Goal: Check status: Check status

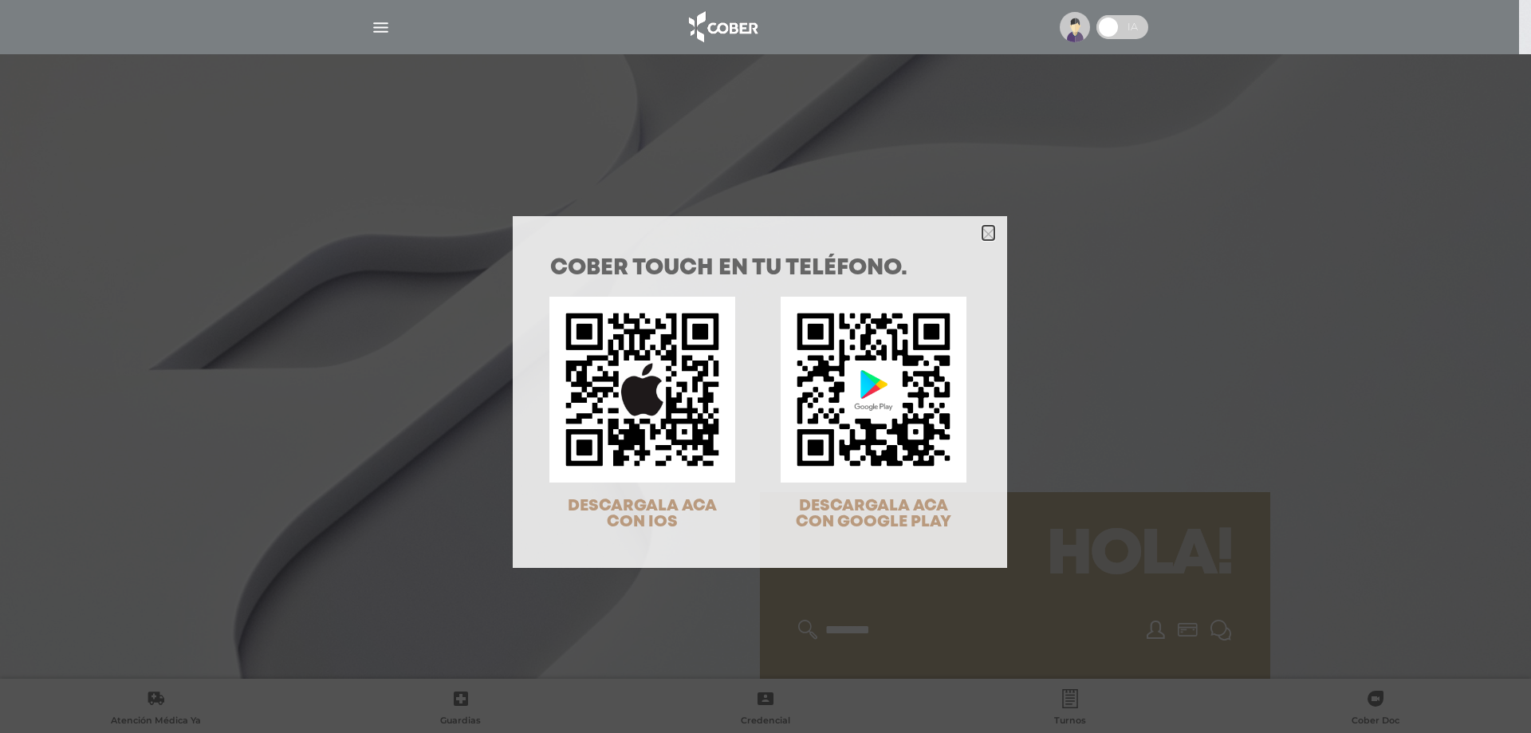
click at [984, 232] on polygon "Close" at bounding box center [988, 234] width 12 height 12
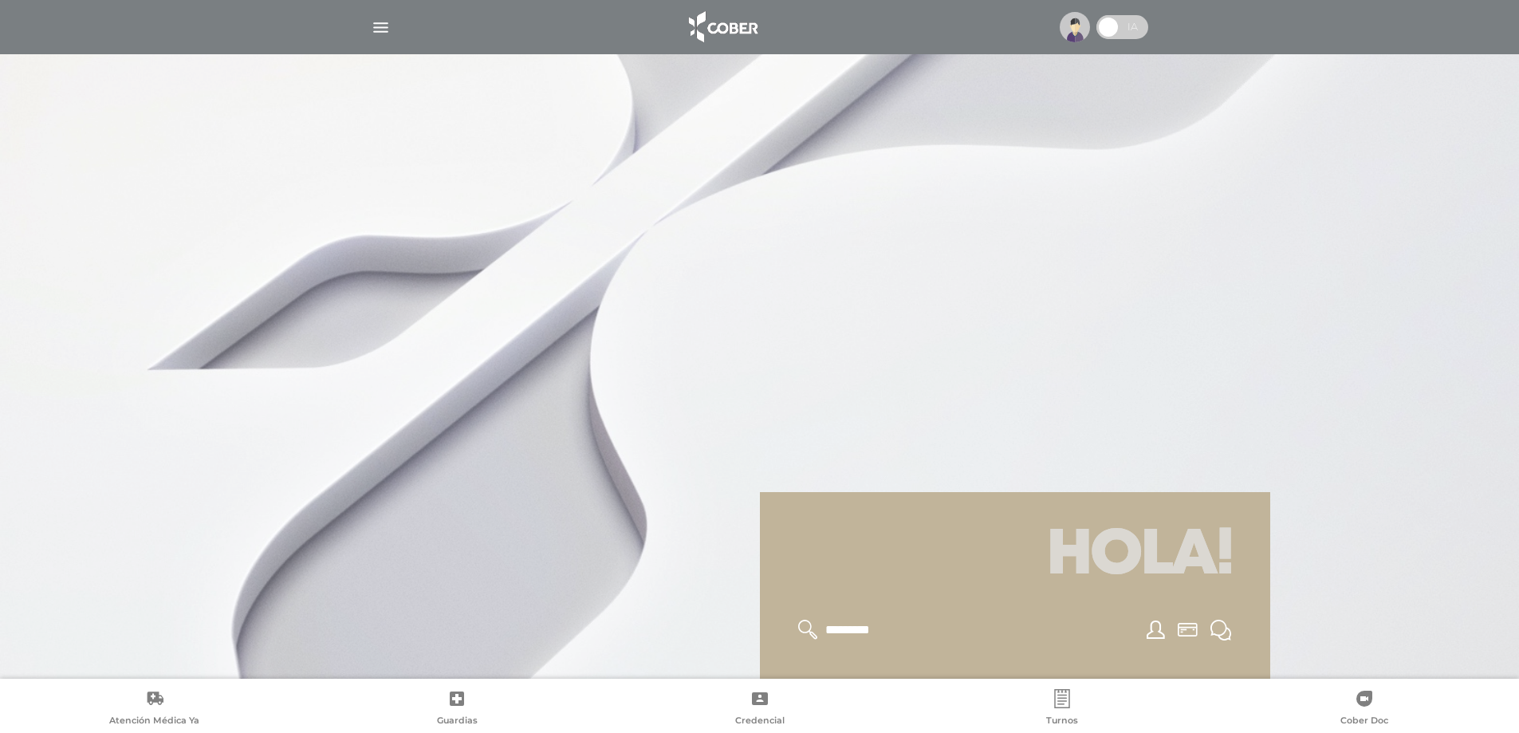
click at [1316, 305] on div at bounding box center [759, 366] width 1519 height 733
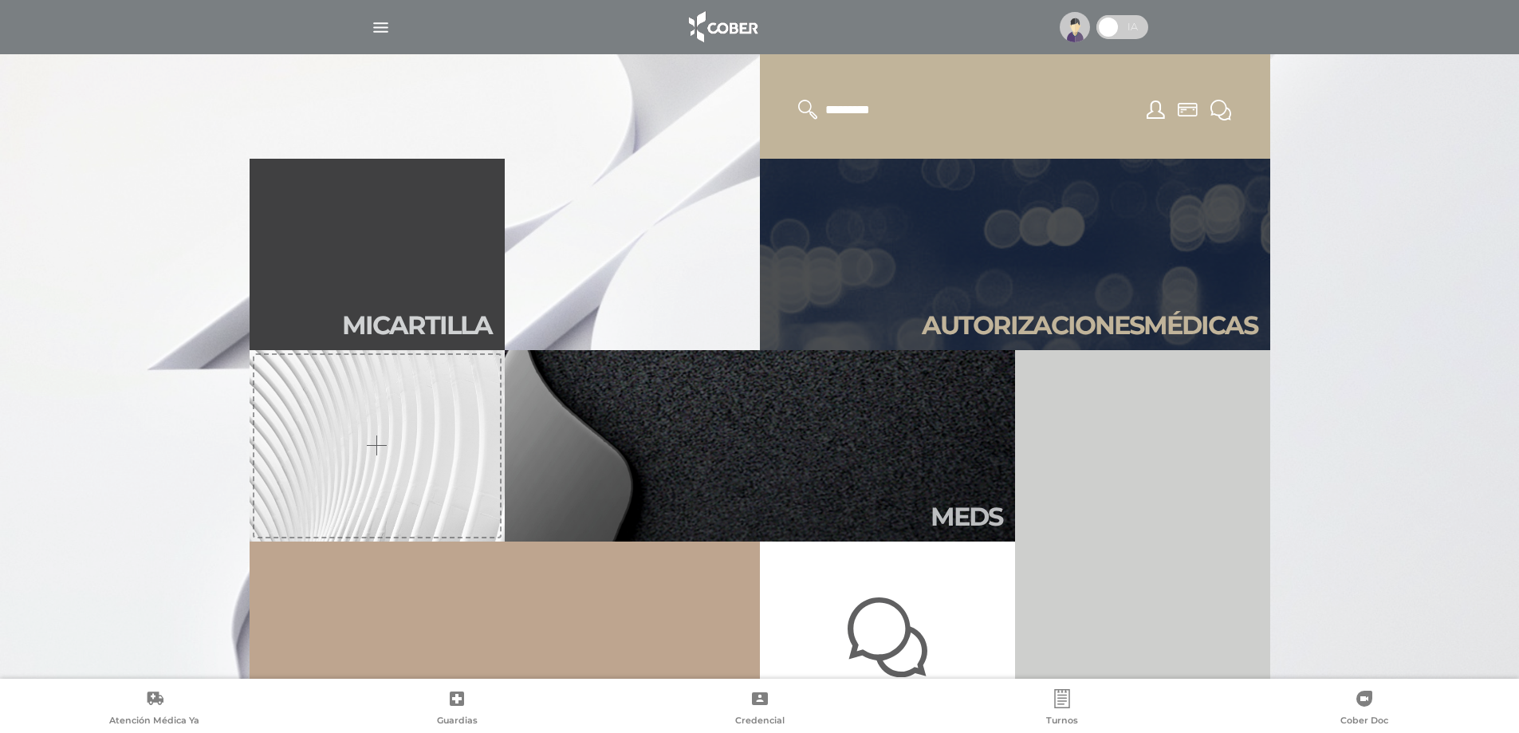
scroll to position [558, 0]
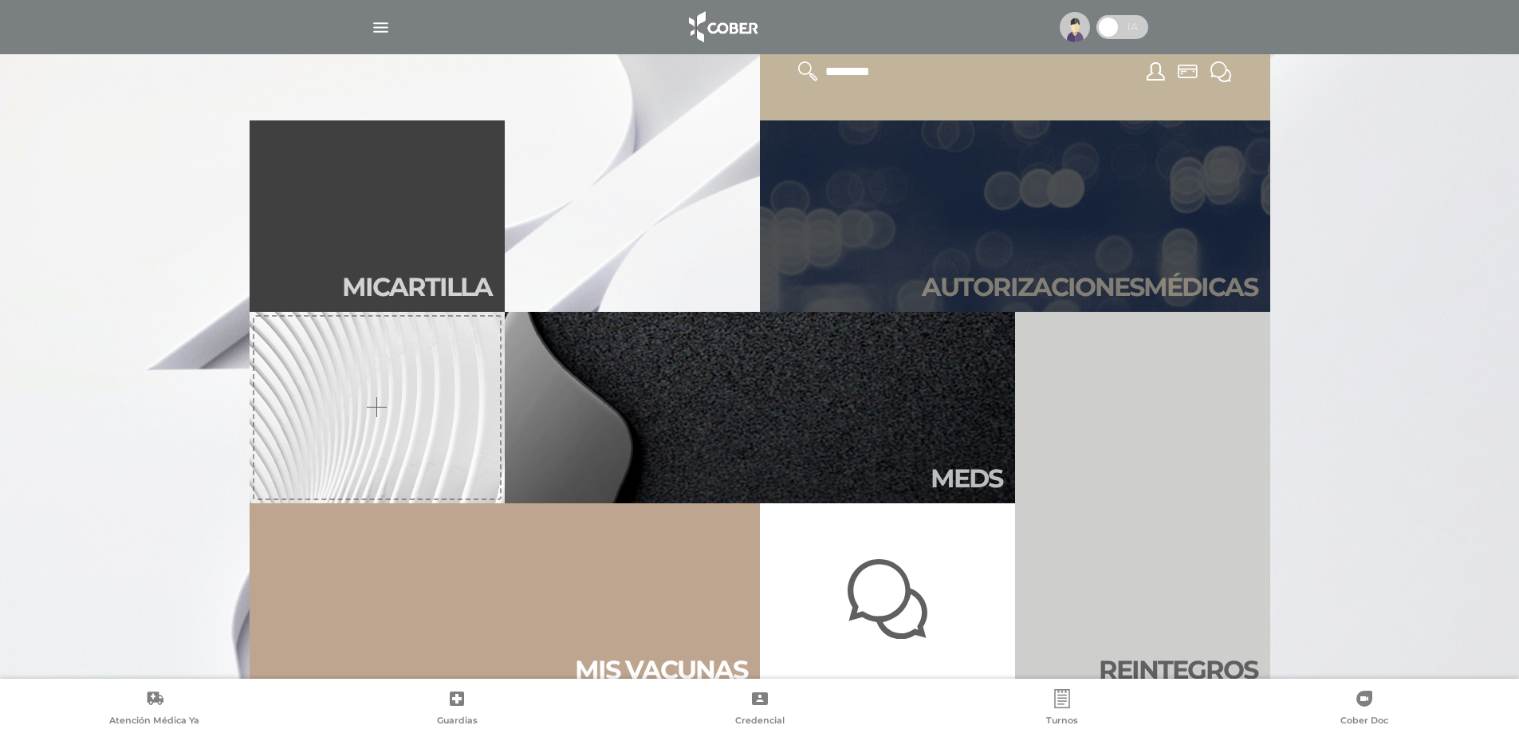
click at [1111, 286] on h2 "Autori zaciones médicas" at bounding box center [1090, 287] width 336 height 30
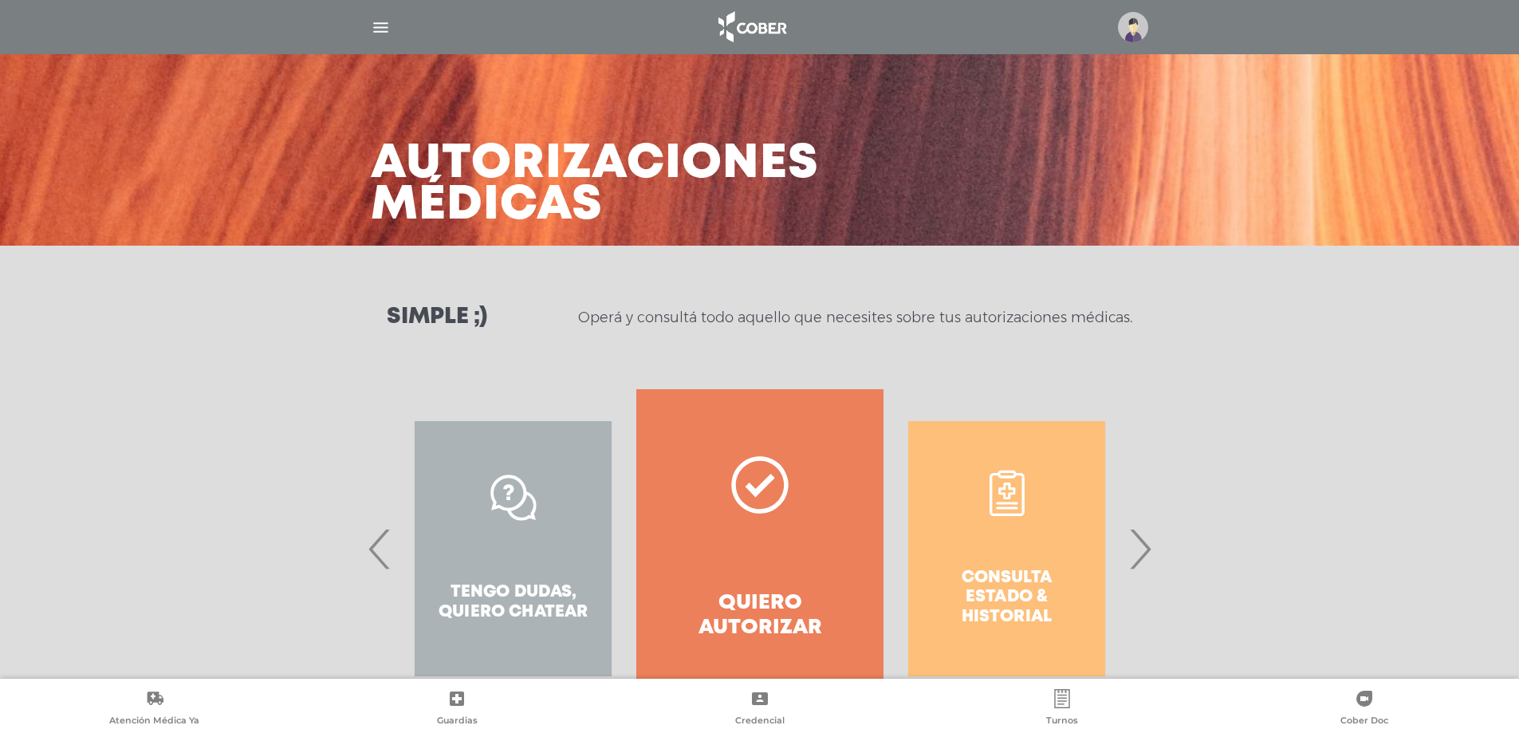
drag, startPoint x: 1142, startPoint y: 541, endPoint x: 1142, endPoint y: 518, distance: 23.1
click at [1145, 530] on span "›" at bounding box center [1139, 548] width 31 height 86
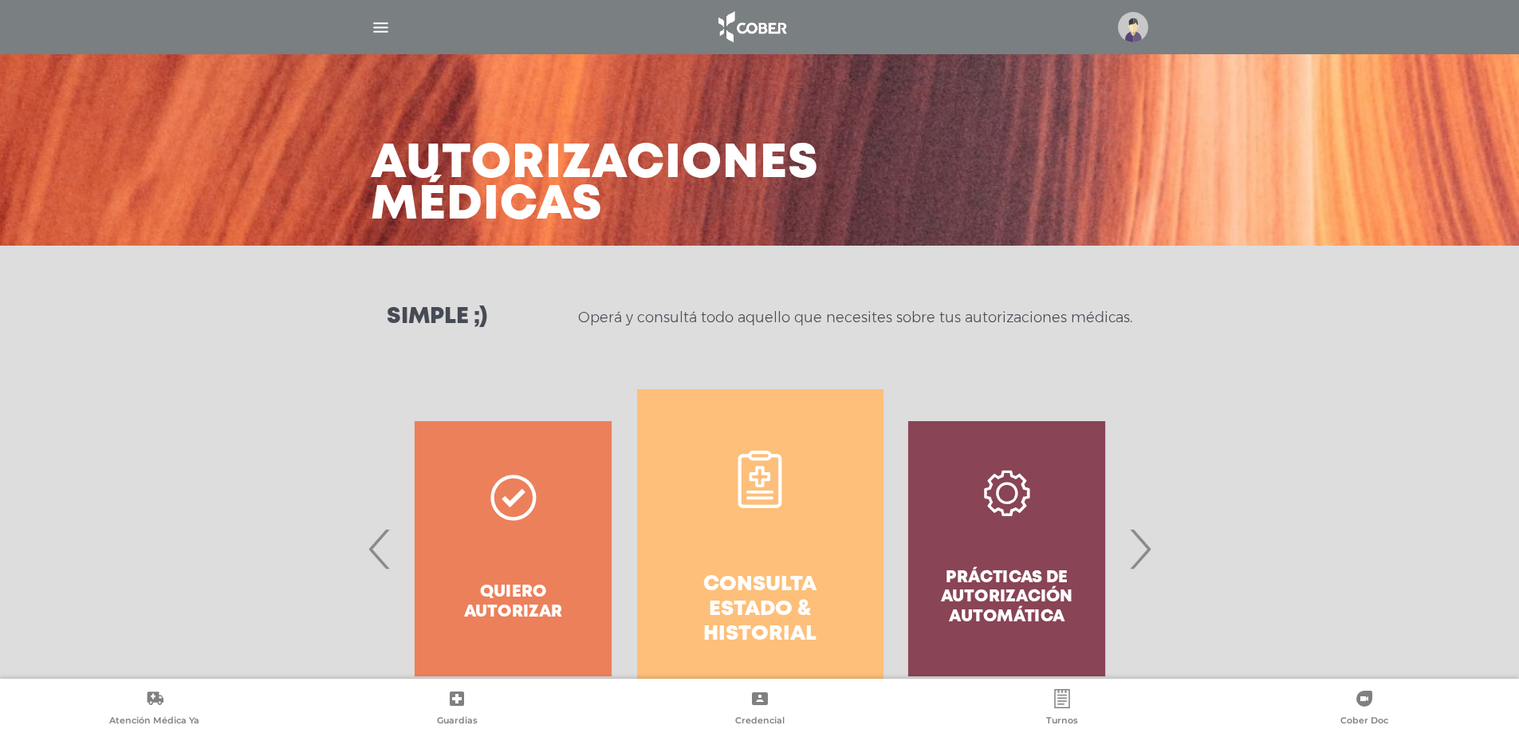
click at [814, 576] on h4 "Consulta estado & historial" at bounding box center [760, 609] width 189 height 75
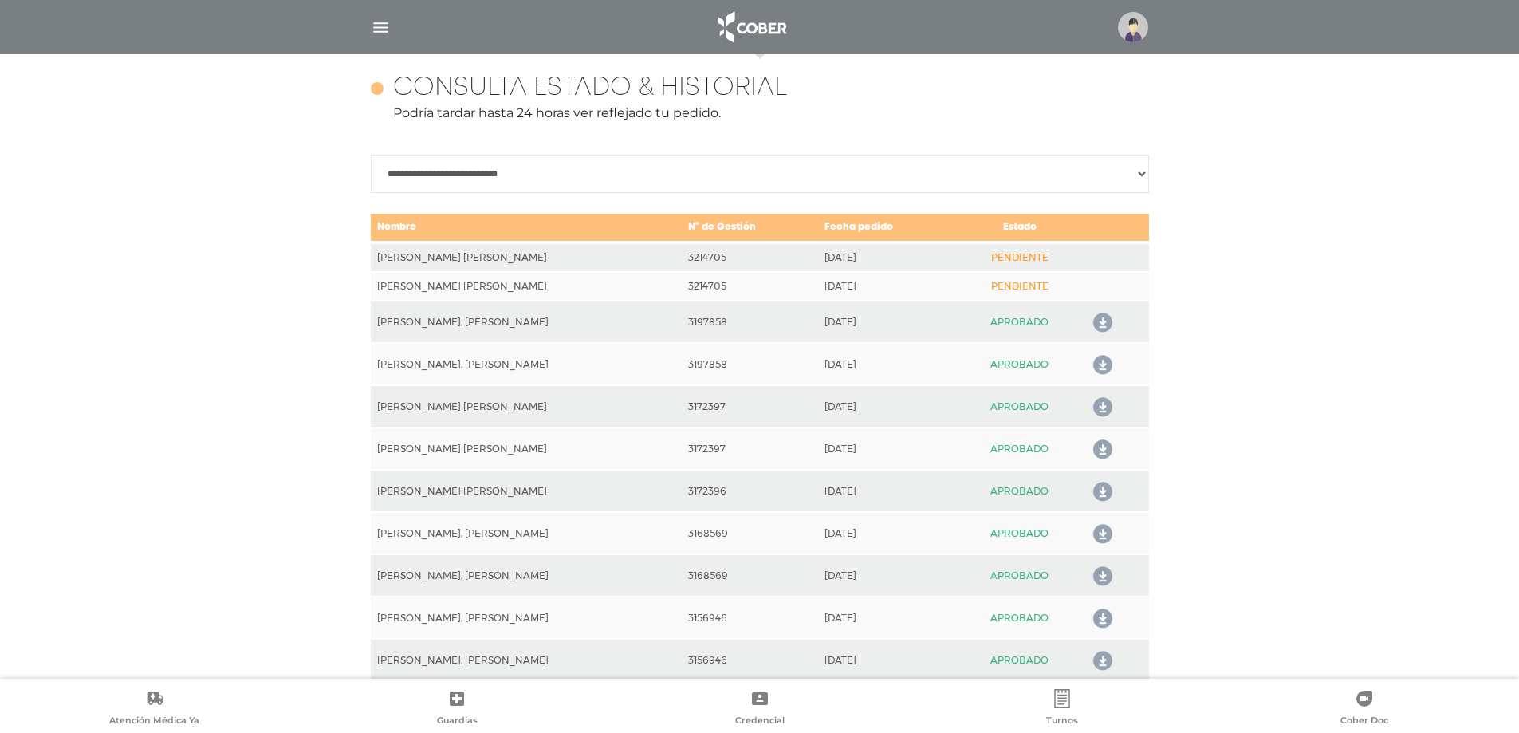
scroll to position [708, 0]
